Goal: Transaction & Acquisition: Book appointment/travel/reservation

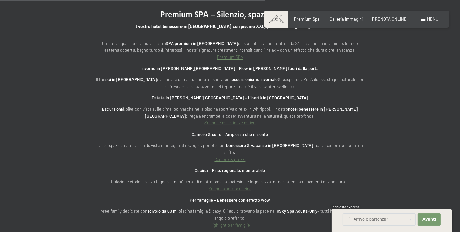
scroll to position [1790, 0]
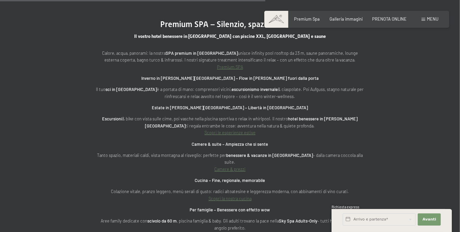
click at [220, 70] on link "Premium SPA" at bounding box center [230, 66] width 26 height 5
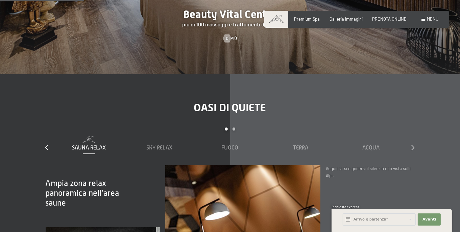
scroll to position [811, 0]
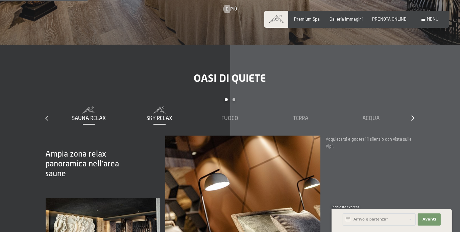
click at [163, 121] on span "Sky Relax" at bounding box center [159, 118] width 26 height 6
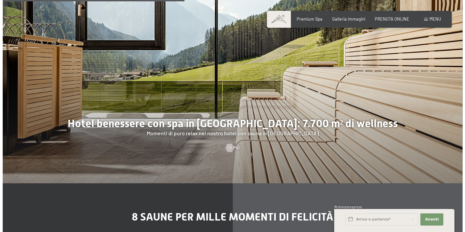
scroll to position [1688, 0]
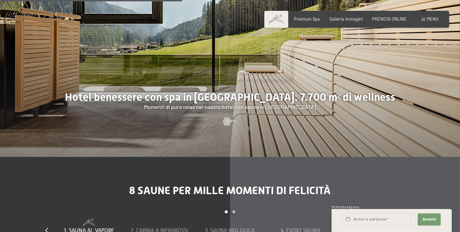
click at [196, 124] on div "Di più" at bounding box center [230, 121] width 460 height 6
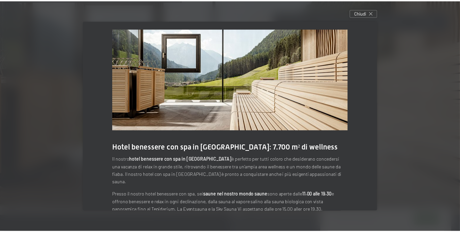
scroll to position [0, 0]
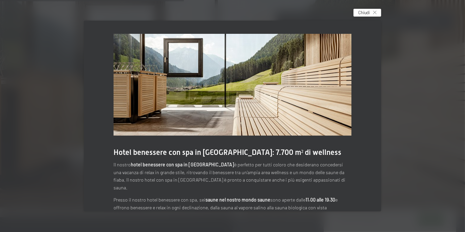
click at [379, 10] on div "Chiudi" at bounding box center [367, 13] width 28 height 8
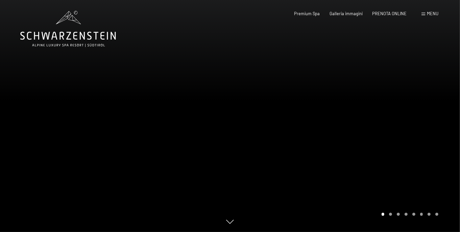
click at [422, 14] on span at bounding box center [423, 13] width 4 height 3
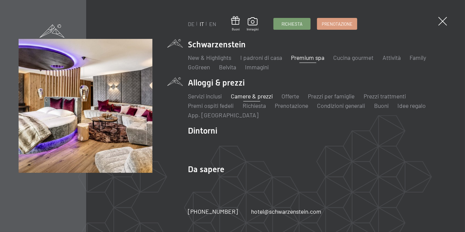
click at [247, 97] on link "Camere & prezzi" at bounding box center [252, 95] width 42 height 7
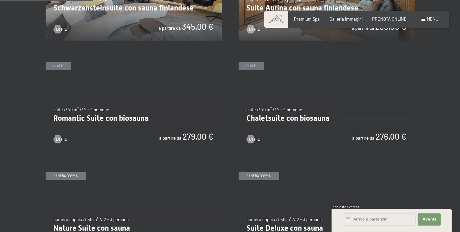
scroll to position [371, 0]
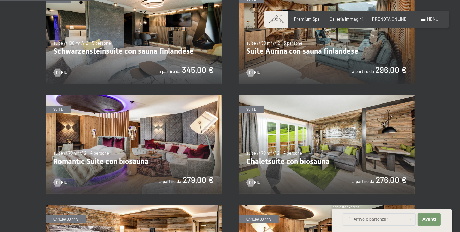
click at [329, 84] on img at bounding box center [326, 34] width 176 height 99
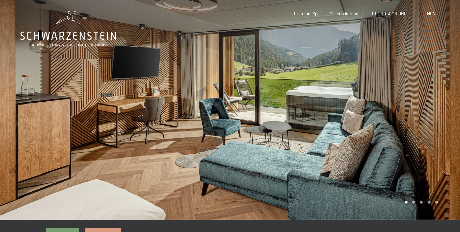
click at [347, 161] on div at bounding box center [345, 110] width 230 height 220
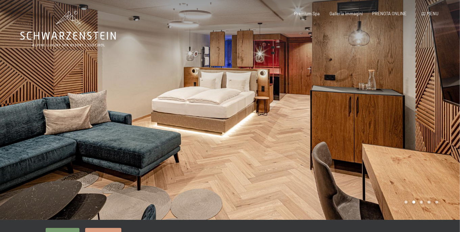
click at [354, 140] on div at bounding box center [345, 110] width 230 height 220
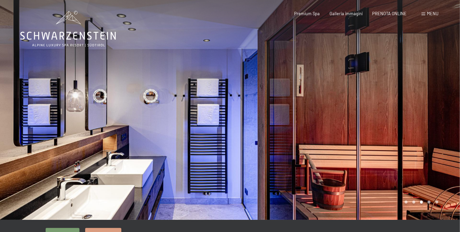
click at [354, 140] on div at bounding box center [345, 110] width 230 height 220
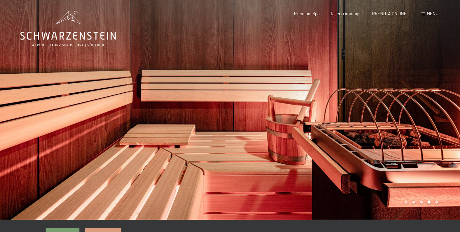
click at [354, 140] on div at bounding box center [345, 110] width 230 height 220
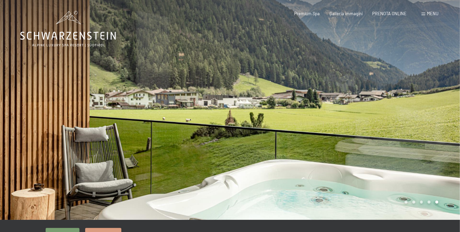
click at [354, 140] on div at bounding box center [345, 110] width 230 height 220
